Goal: Information Seeking & Learning: Learn about a topic

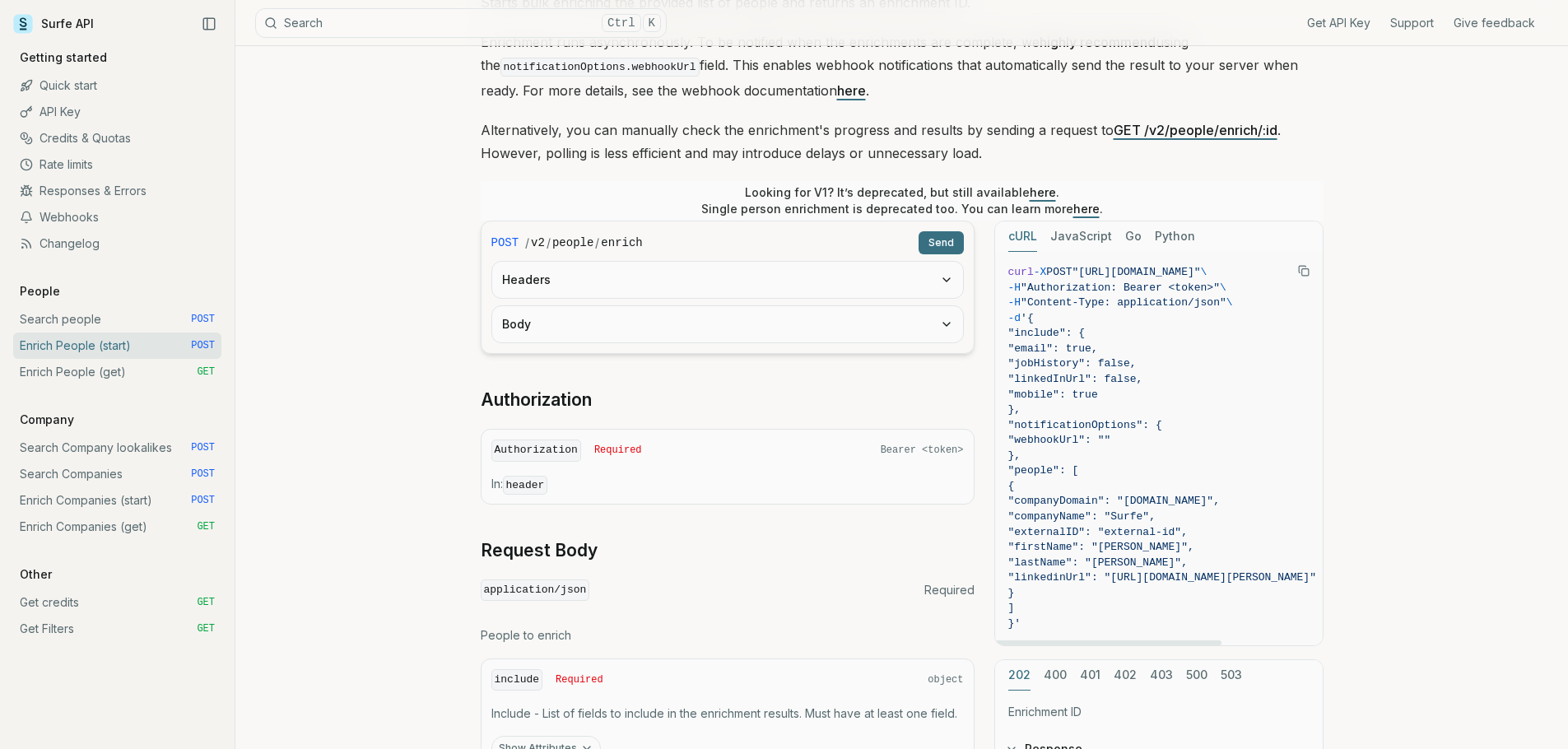
scroll to position [110, 0]
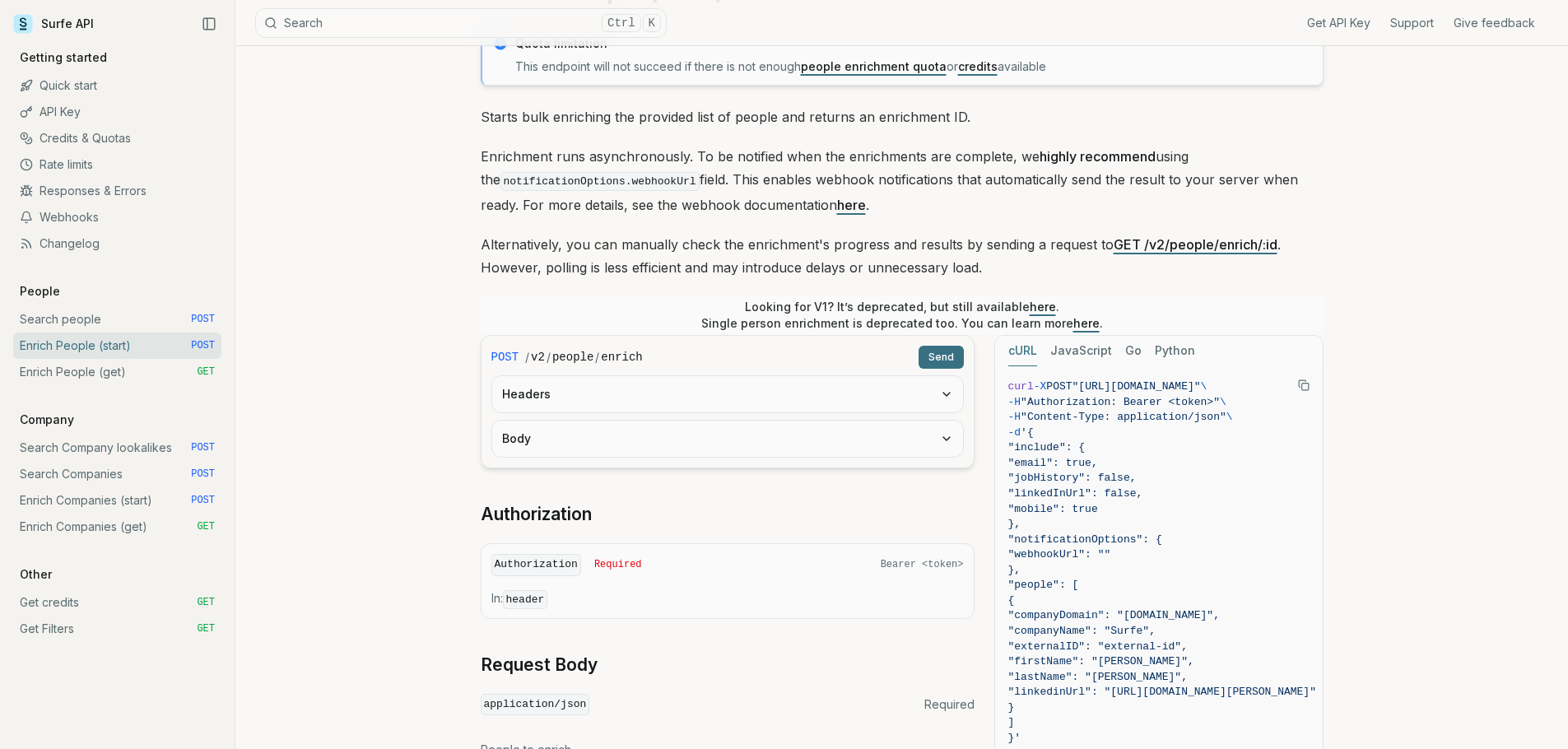
click at [54, 383] on link "Enrich People (get) GET" at bounding box center [117, 371] width 208 height 26
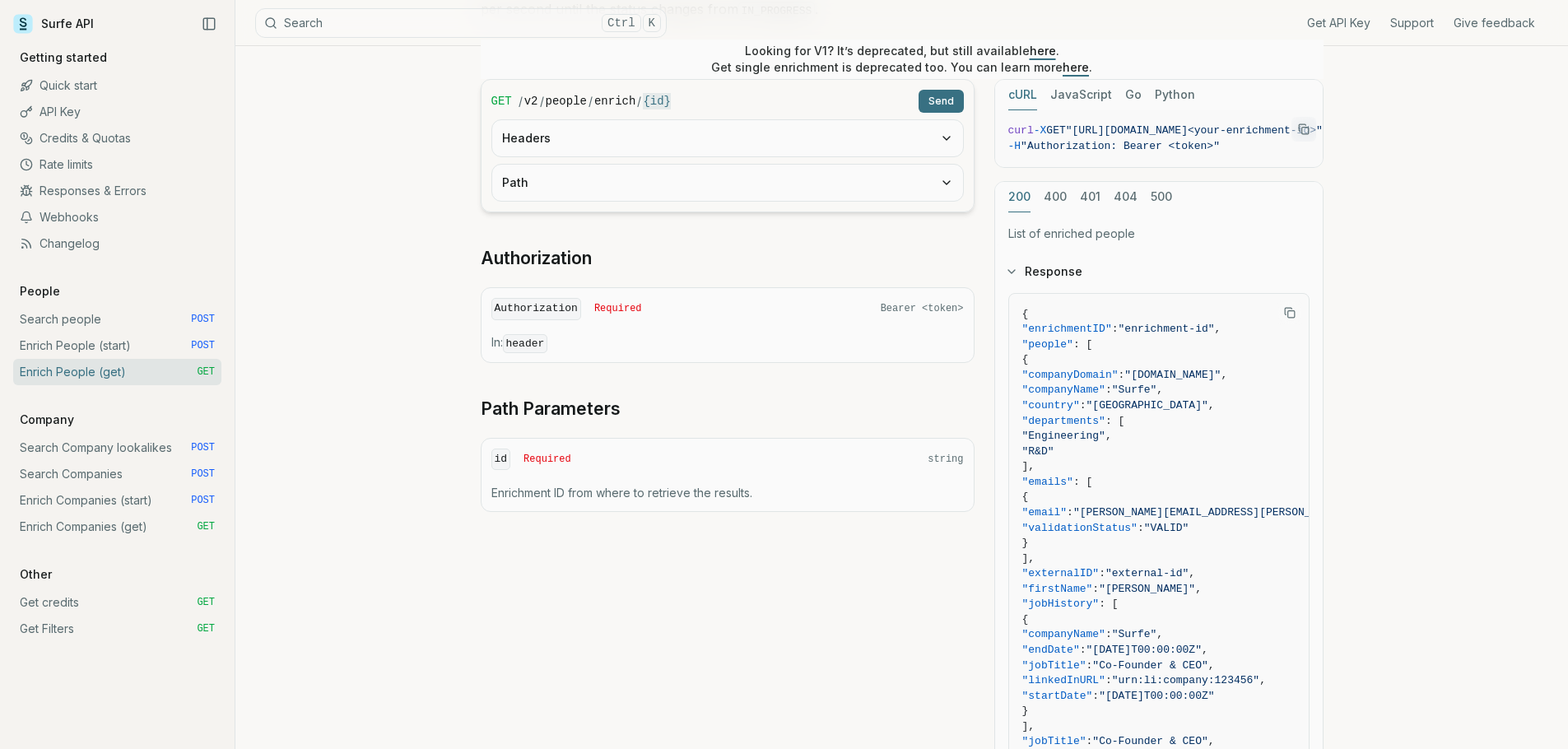
click at [103, 531] on link "Enrich Companies (get) GET" at bounding box center [117, 526] width 208 height 26
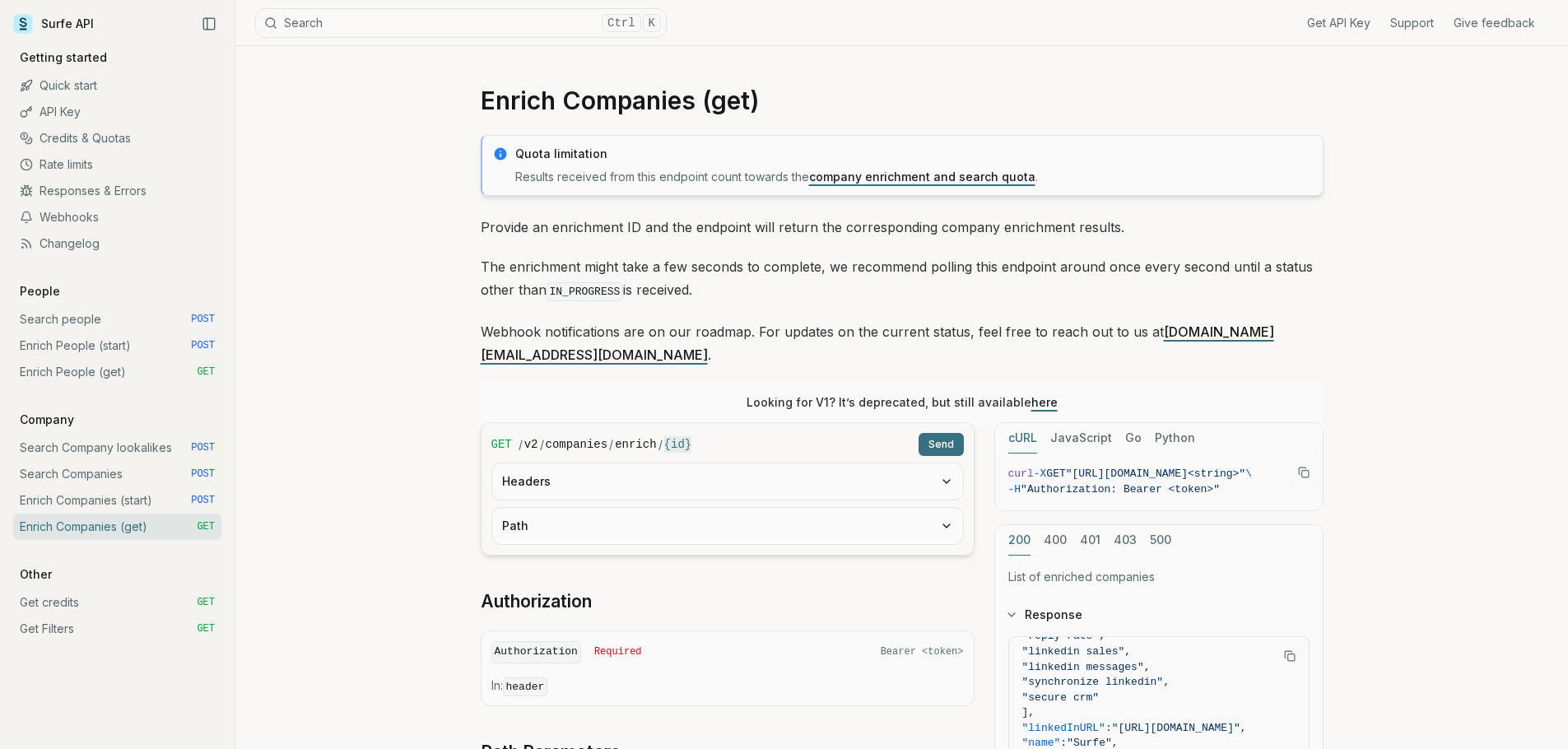
click at [132, 167] on link "Rate limits" at bounding box center [117, 164] width 208 height 26
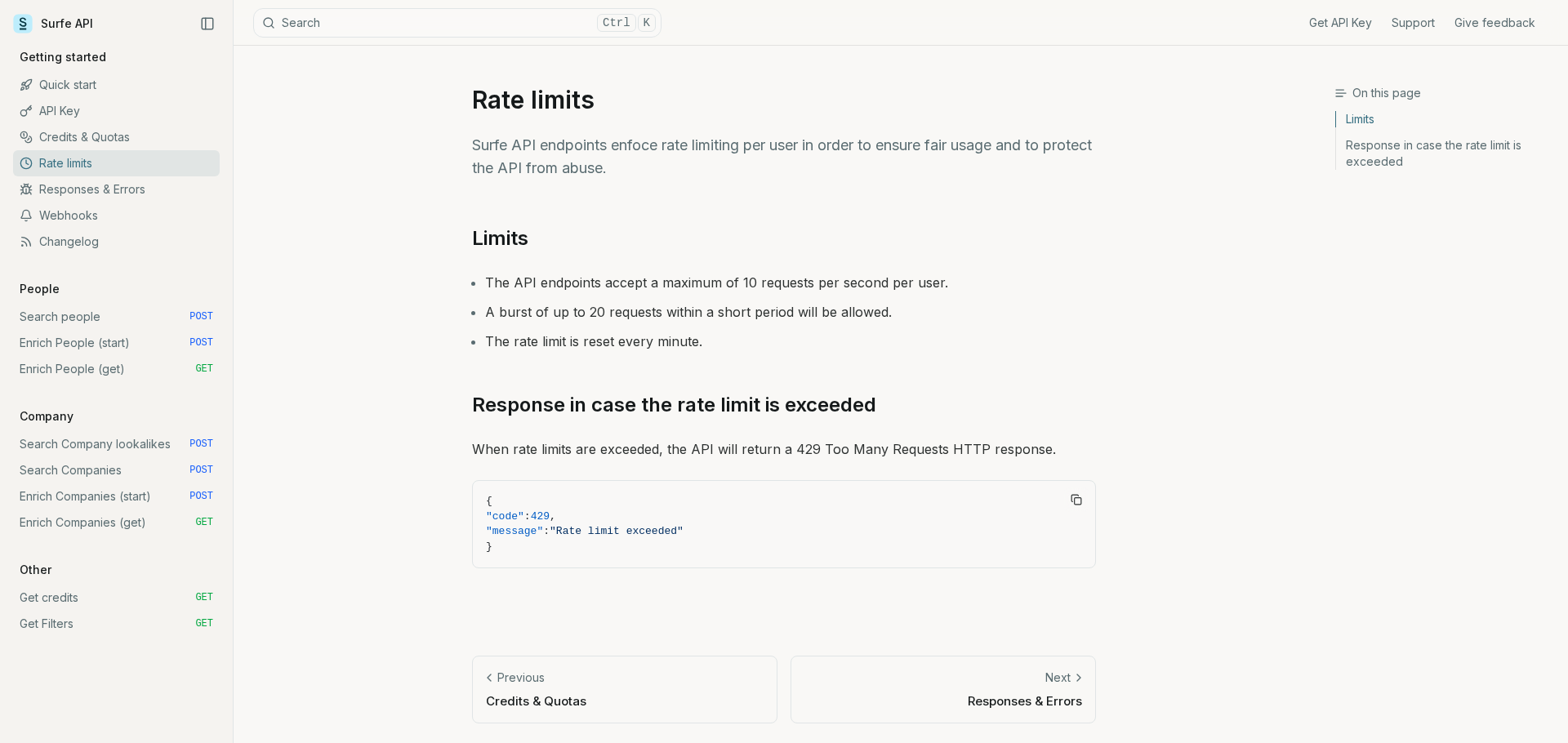
click at [139, 323] on link "Search people POST" at bounding box center [116, 316] width 207 height 26
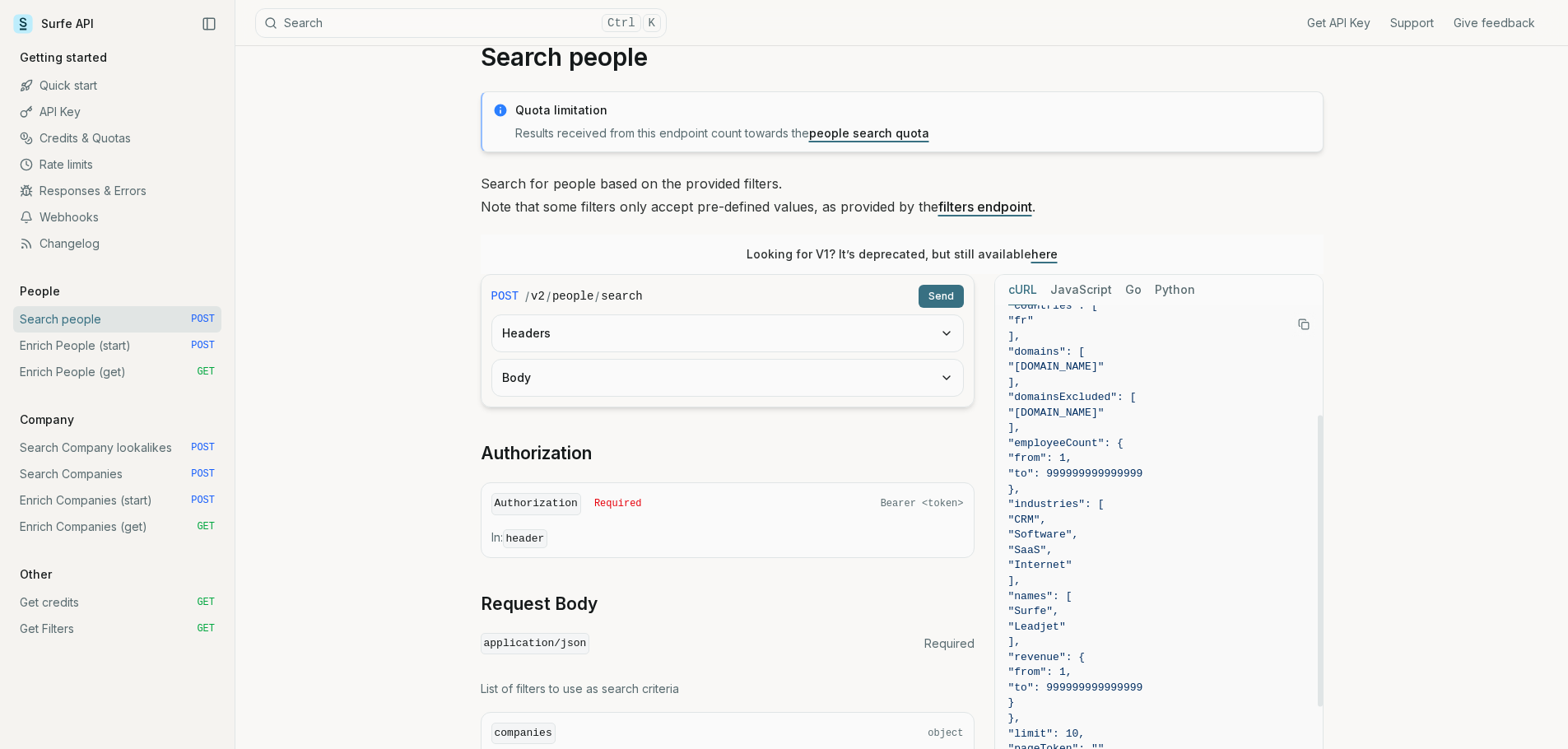
scroll to position [95, 0]
click at [516, 369] on button "Body" at bounding box center [727, 377] width 471 height 36
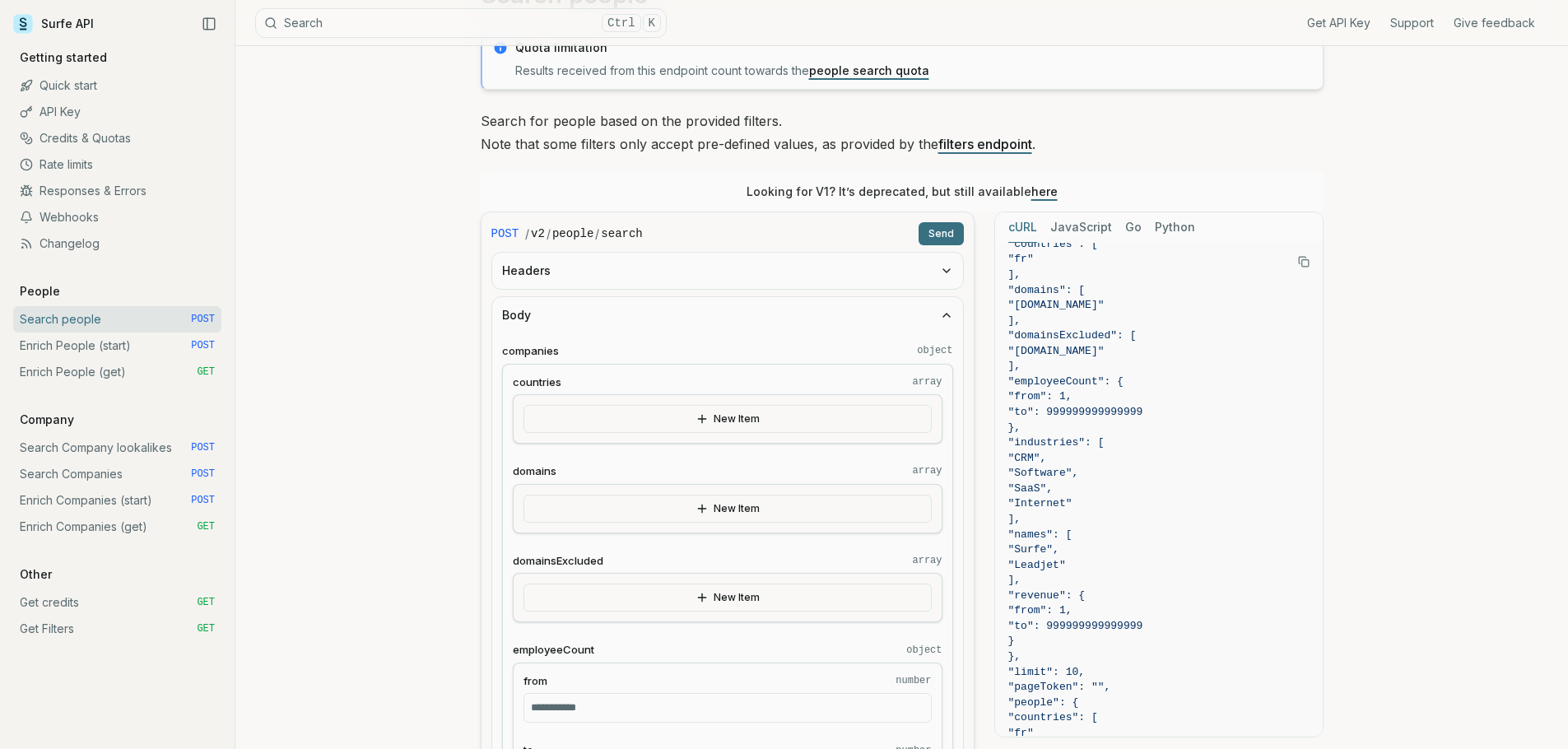
scroll to position [208, 0]
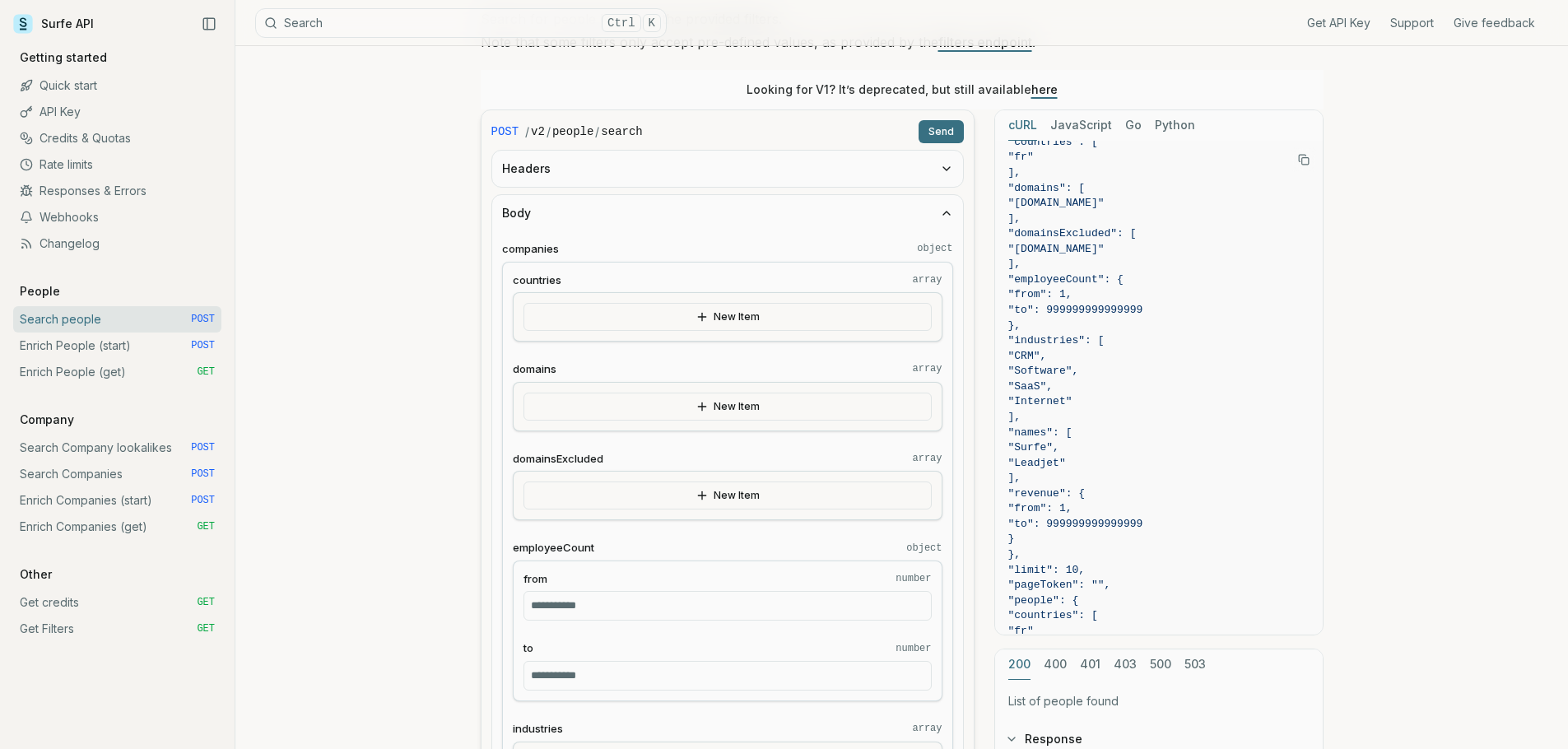
click at [129, 339] on link "Enrich People (start) POST" at bounding box center [117, 345] width 208 height 26
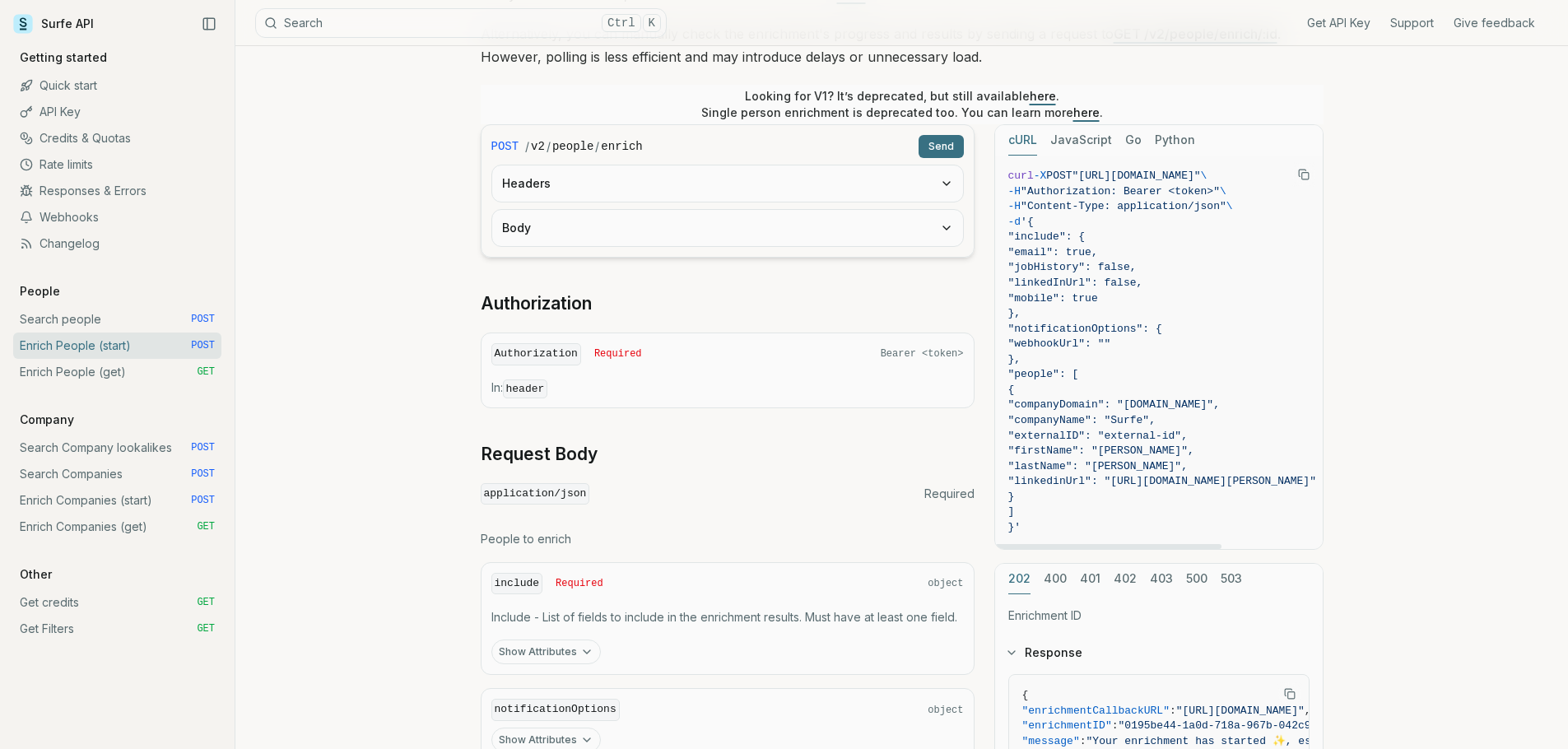
scroll to position [357, 0]
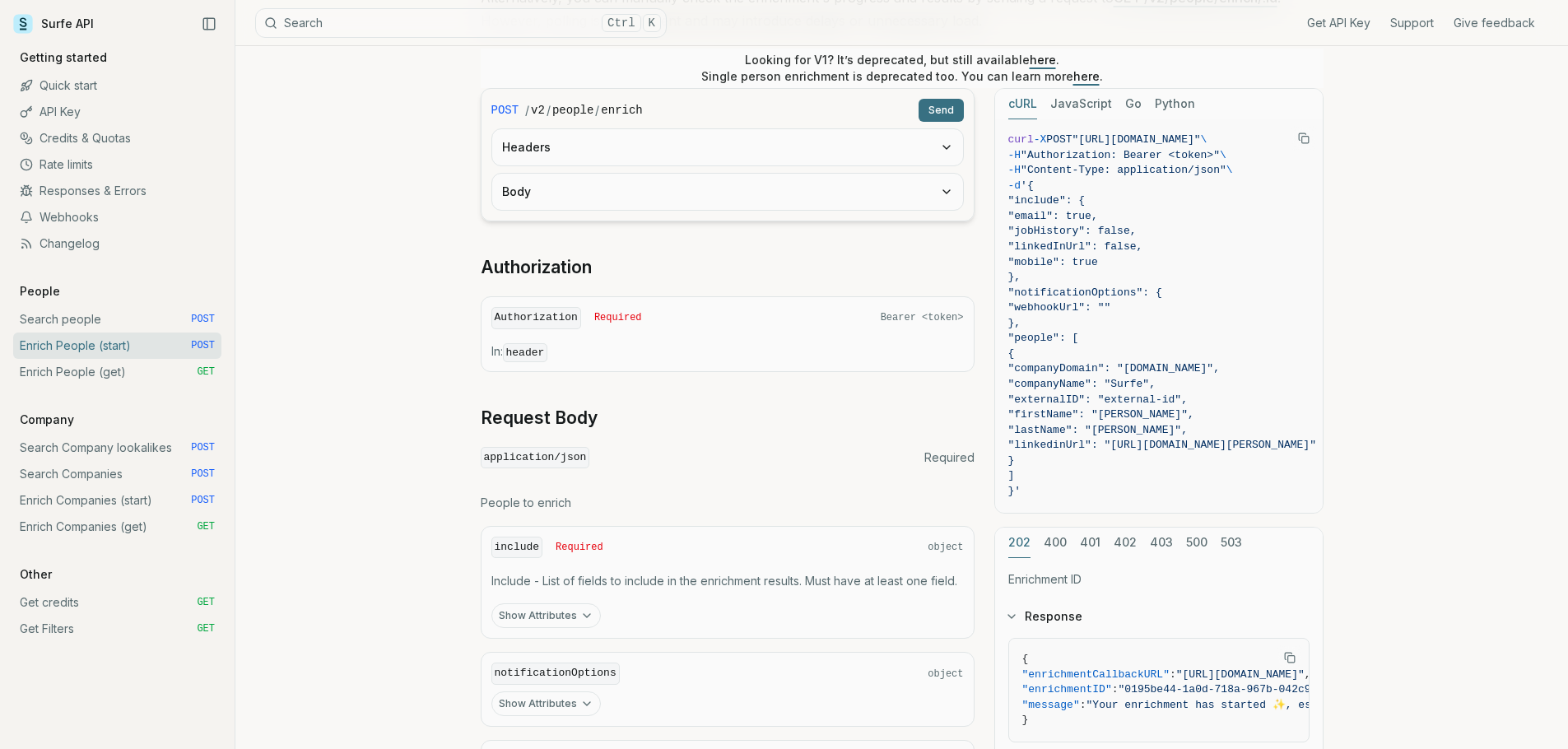
click at [61, 466] on link "Search Companies POST" at bounding box center [117, 473] width 208 height 26
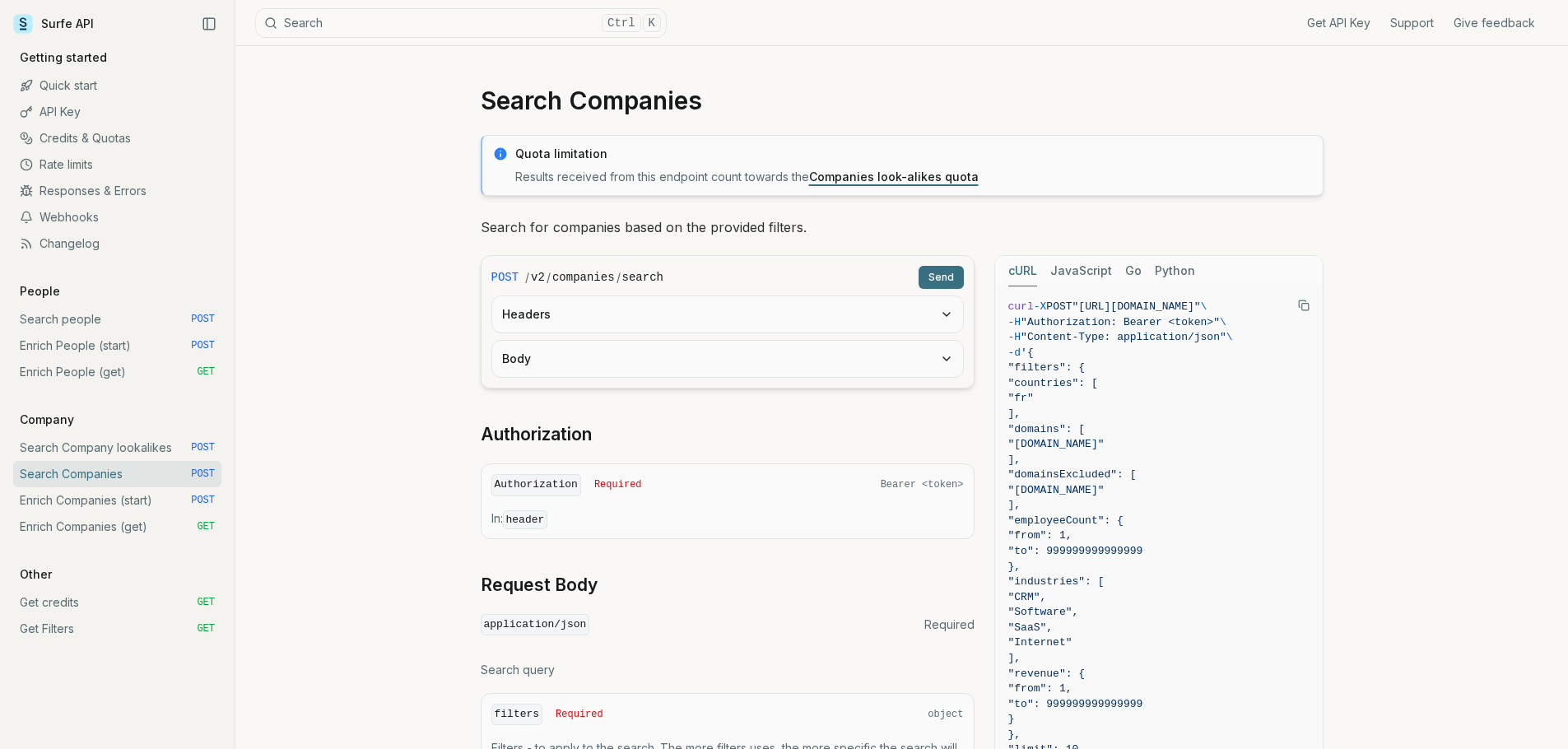
click at [67, 495] on link "Enrich Companies (start) POST" at bounding box center [117, 500] width 208 height 26
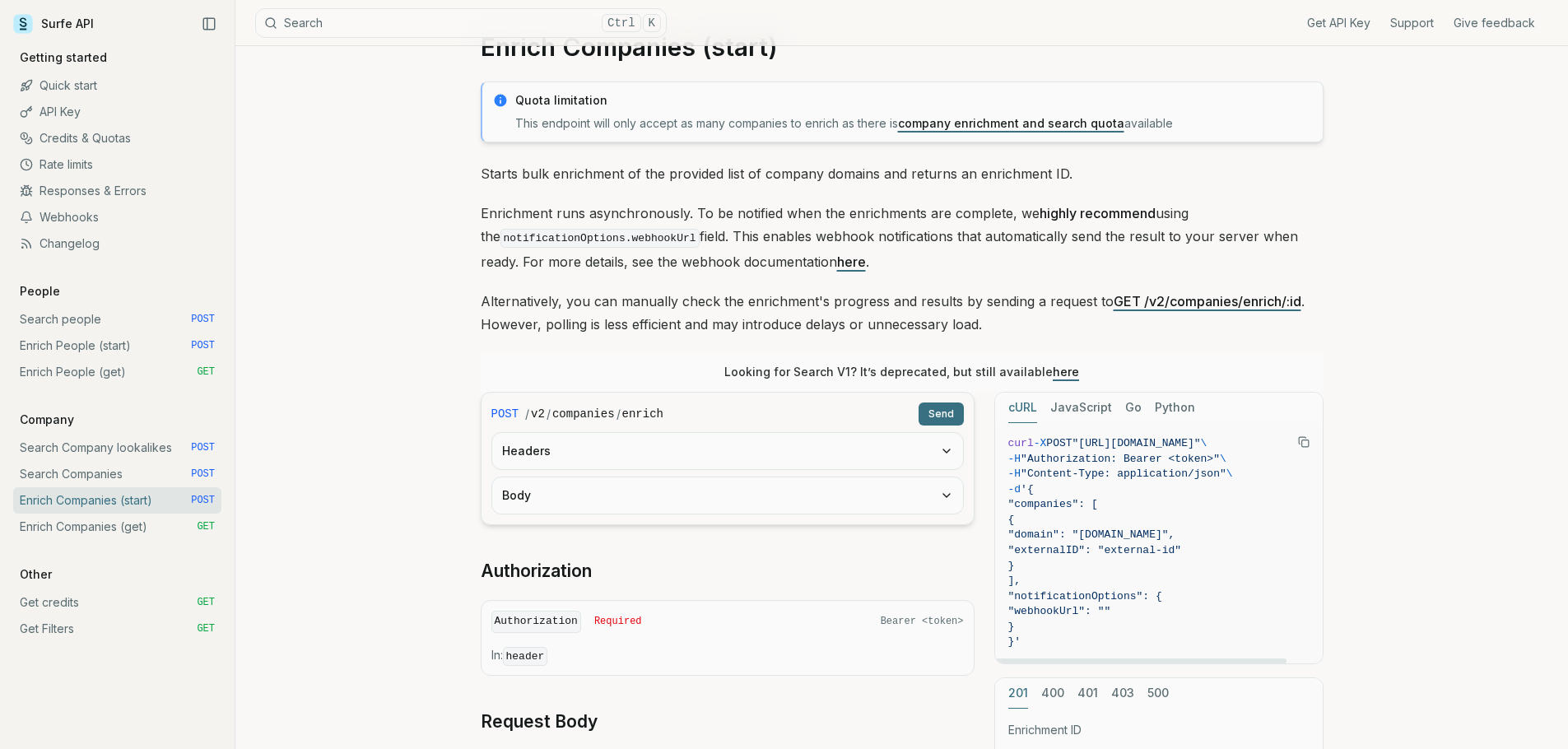
scroll to position [15, 0]
